Goal: Transaction & Acquisition: Purchase product/service

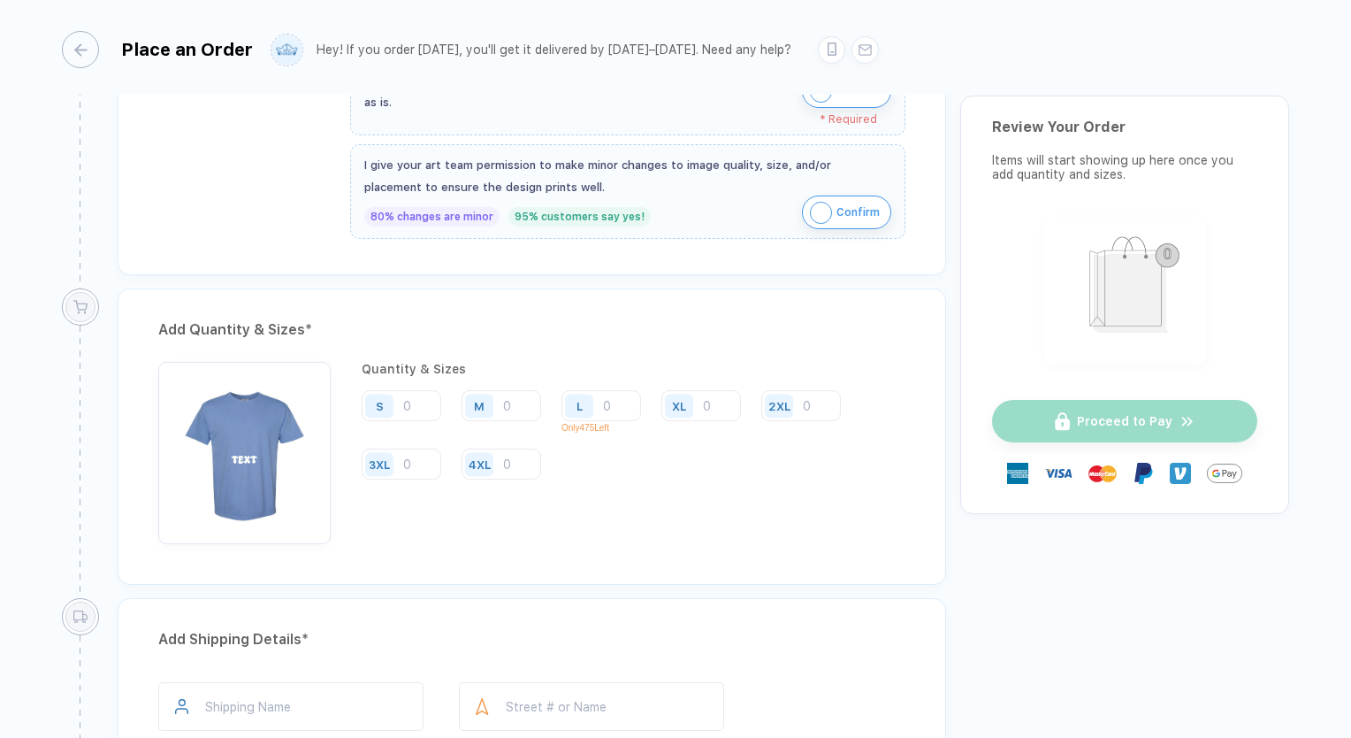
scroll to position [973, 0]
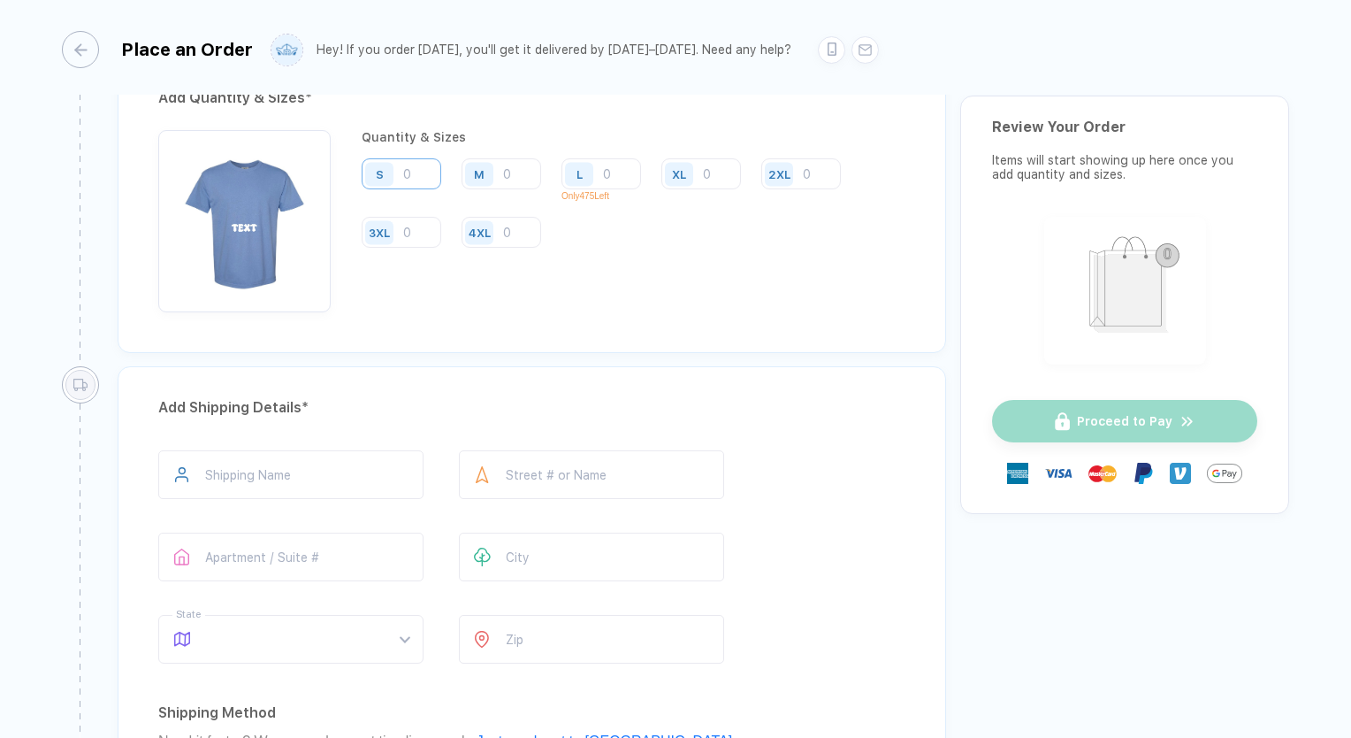
click at [410, 162] on input "number" at bounding box center [402, 173] width 80 height 31
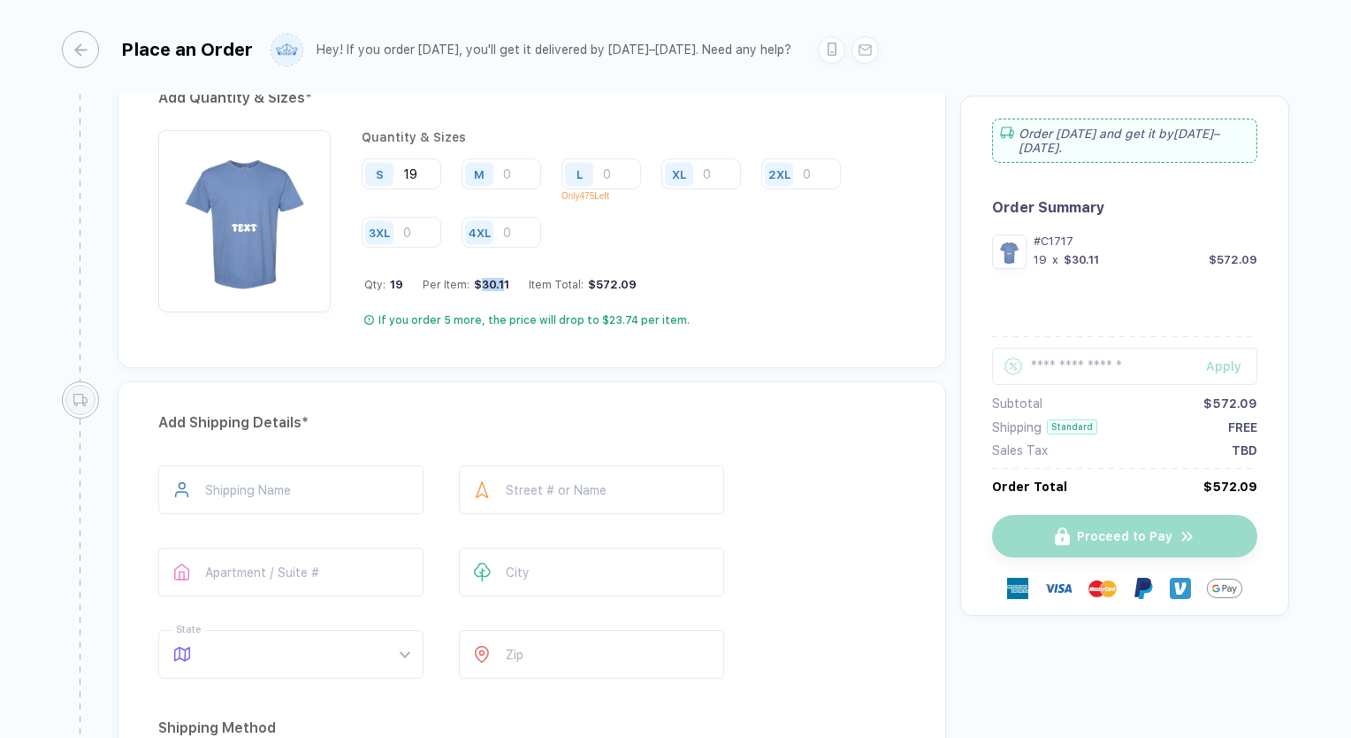
drag, startPoint x: 502, startPoint y: 281, endPoint x: 480, endPoint y: 278, distance: 22.4
click at [480, 278] on div "$30.11" at bounding box center [490, 284] width 40 height 13
drag, startPoint x: 480, startPoint y: 278, endPoint x: 426, endPoint y: 162, distance: 127.8
click at [426, 162] on input "19" at bounding box center [402, 173] width 80 height 31
type input "15"
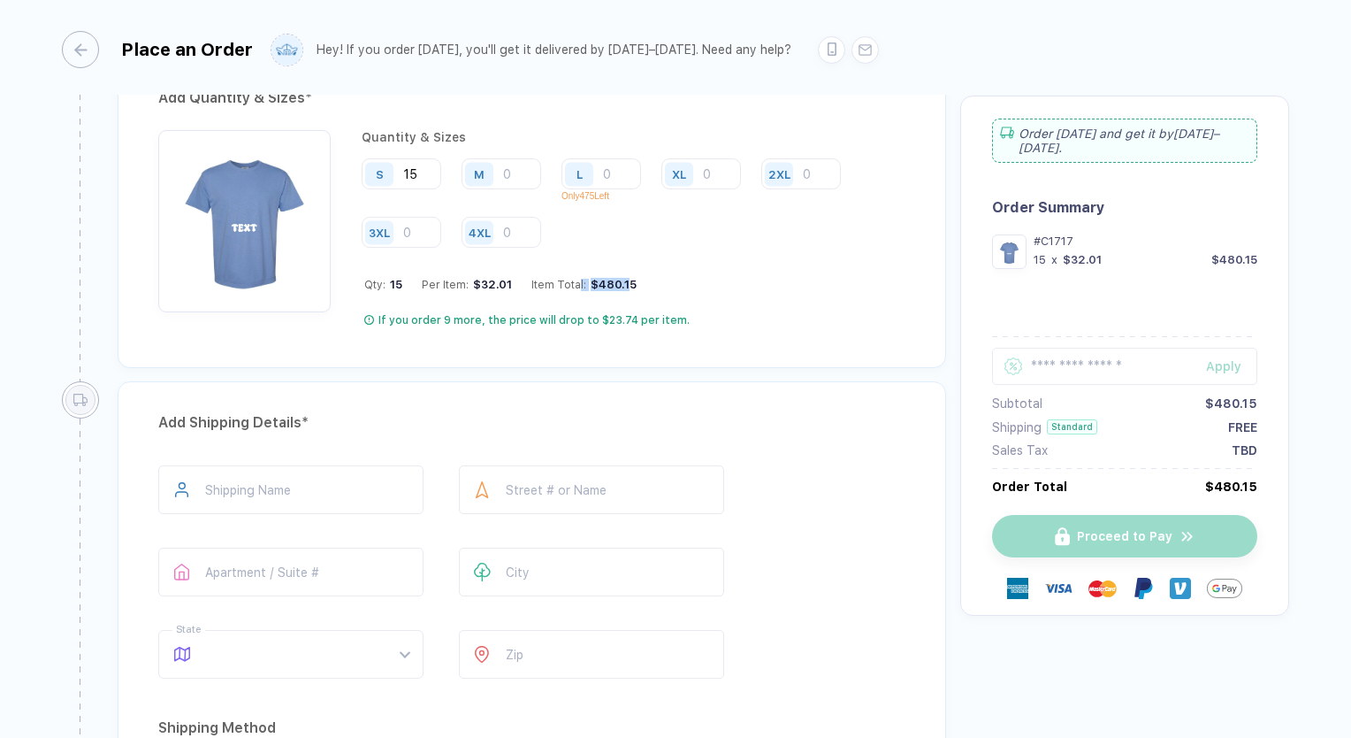
drag, startPoint x: 628, startPoint y: 279, endPoint x: 574, endPoint y: 277, distance: 54.0
click at [574, 278] on div "Item Total: $480.15" at bounding box center [584, 284] width 105 height 13
drag, startPoint x: 574, startPoint y: 277, endPoint x: 634, endPoint y: 285, distance: 60.7
click at [634, 285] on div "Qty: 15 Per Item: $32.01 Item Total: $480.15" at bounding box center [634, 284] width 541 height 13
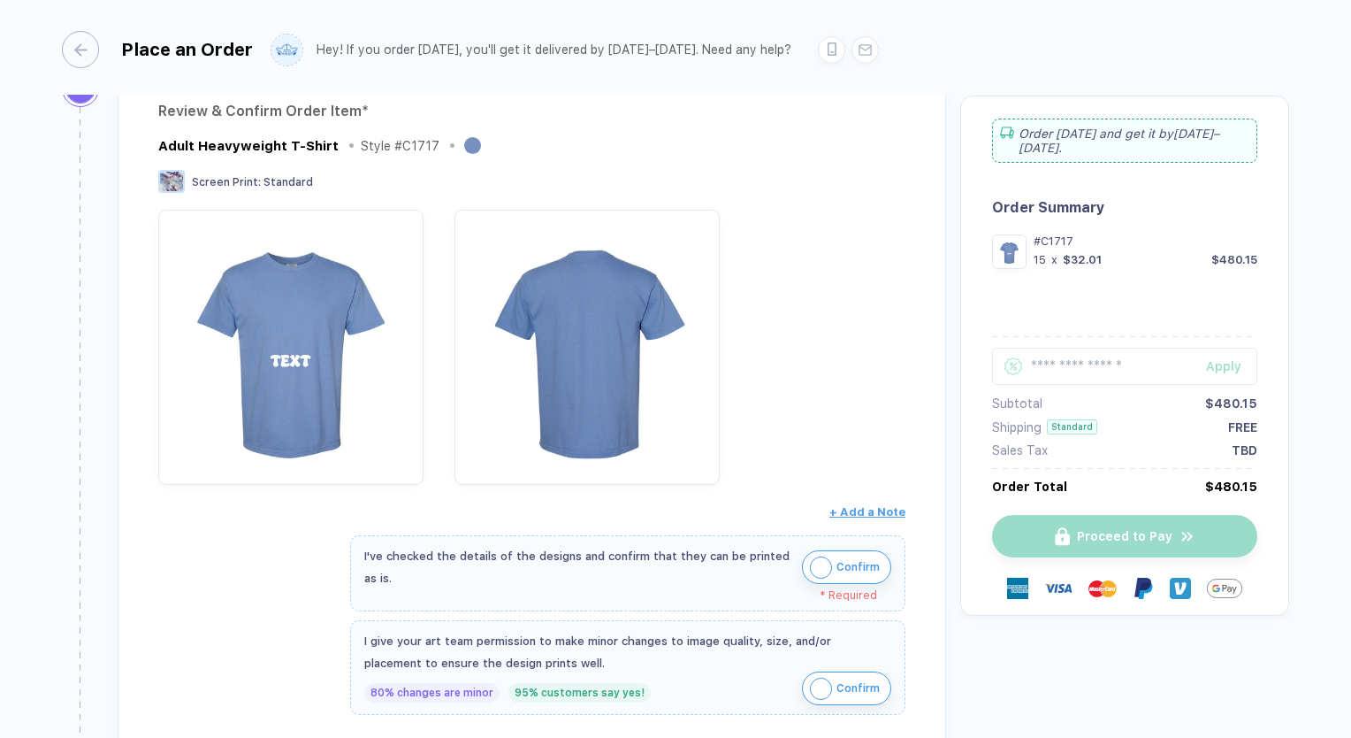
scroll to position [0, 0]
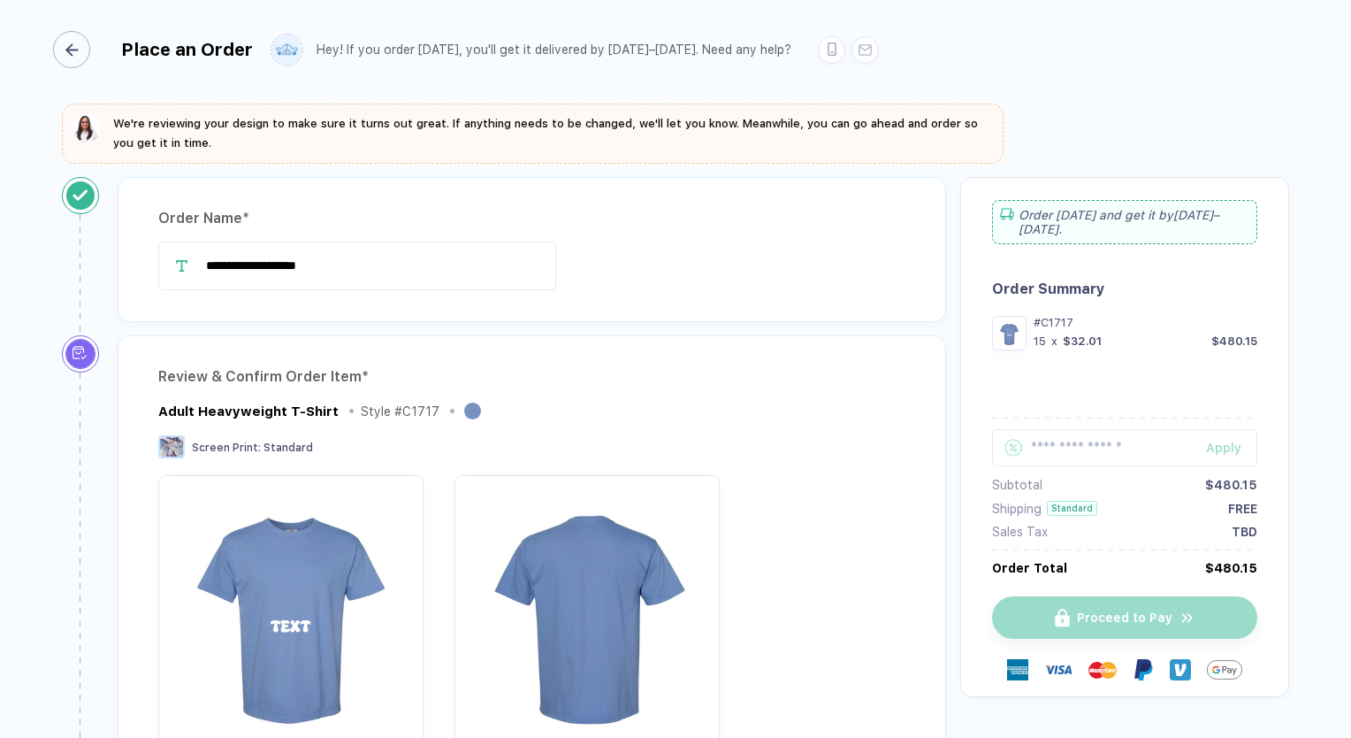
click at [96, 38] on div "Place an Order" at bounding box center [157, 49] width 191 height 37
click at [88, 48] on div "button" at bounding box center [71, 49] width 37 height 37
